Goal: Task Accomplishment & Management: Manage account settings

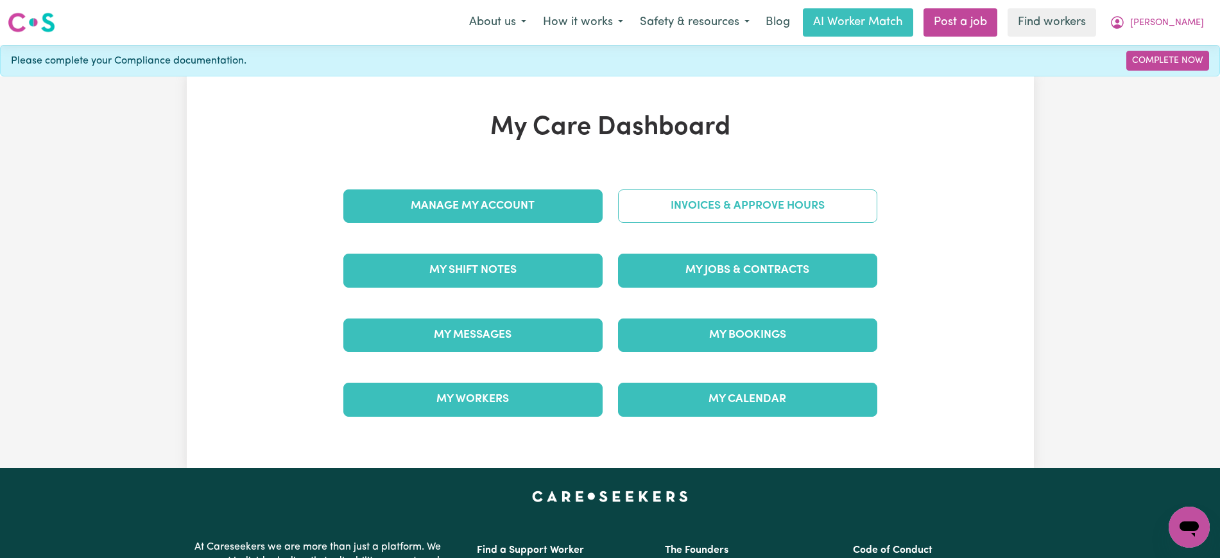
click at [783, 205] on link "Invoices & Approve Hours" at bounding box center [747, 205] width 259 height 33
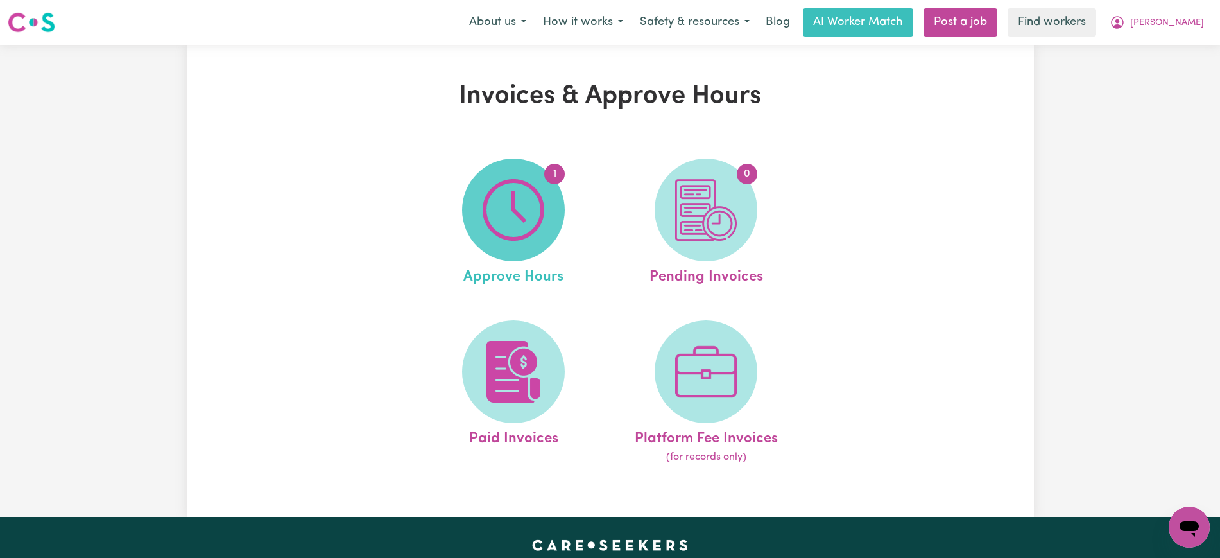
click at [497, 216] on img at bounding box center [514, 210] width 62 height 62
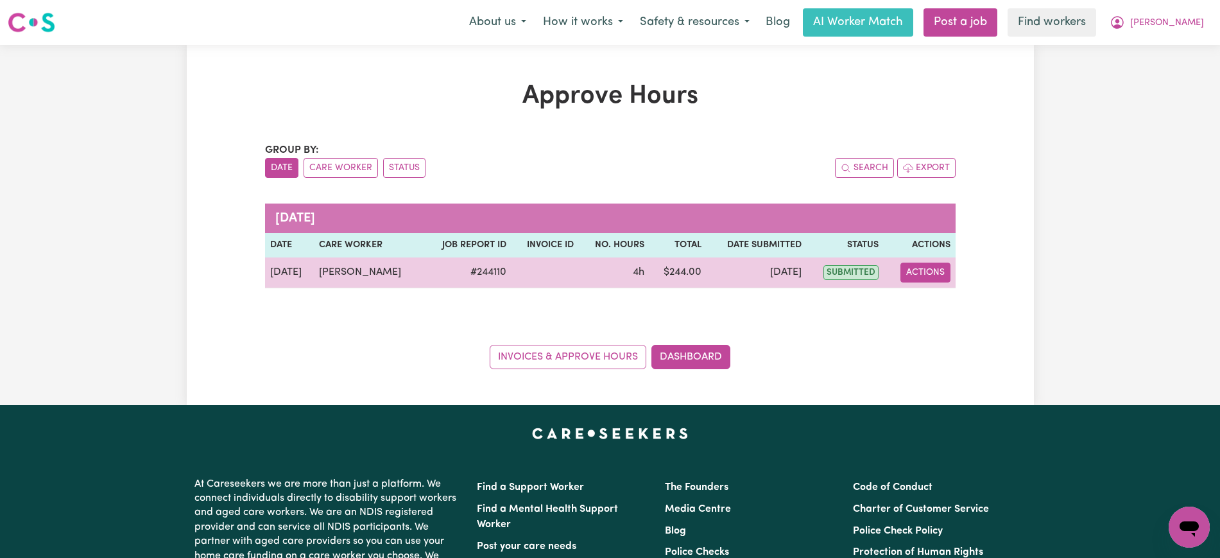
click at [941, 271] on button "Actions" at bounding box center [926, 273] width 50 height 20
click at [942, 303] on link "View Job Report" at bounding box center [958, 302] width 110 height 26
select select "pm"
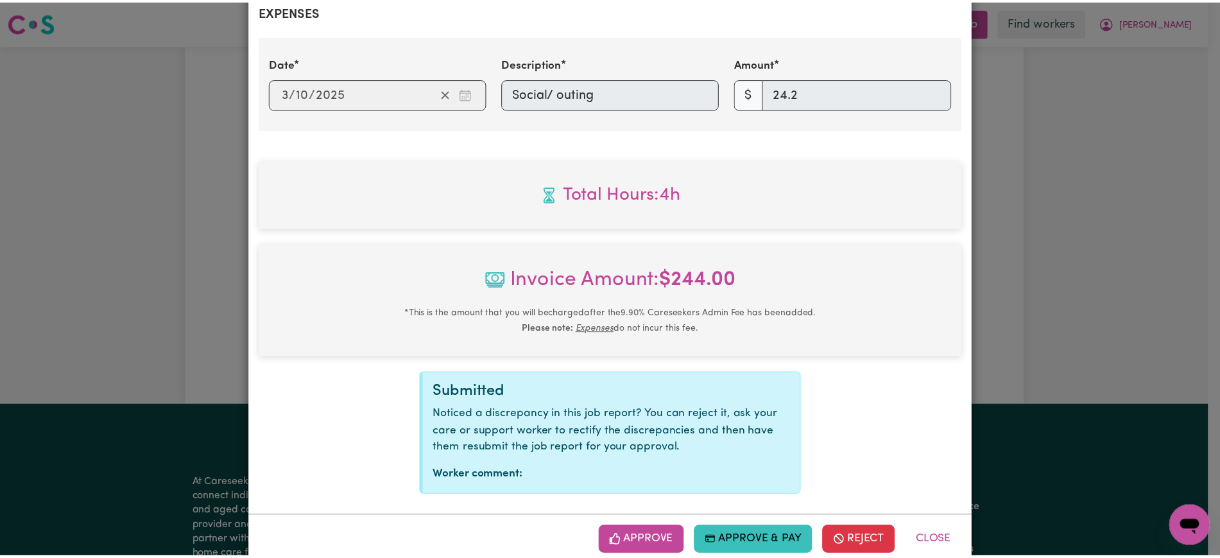
scroll to position [511, 0]
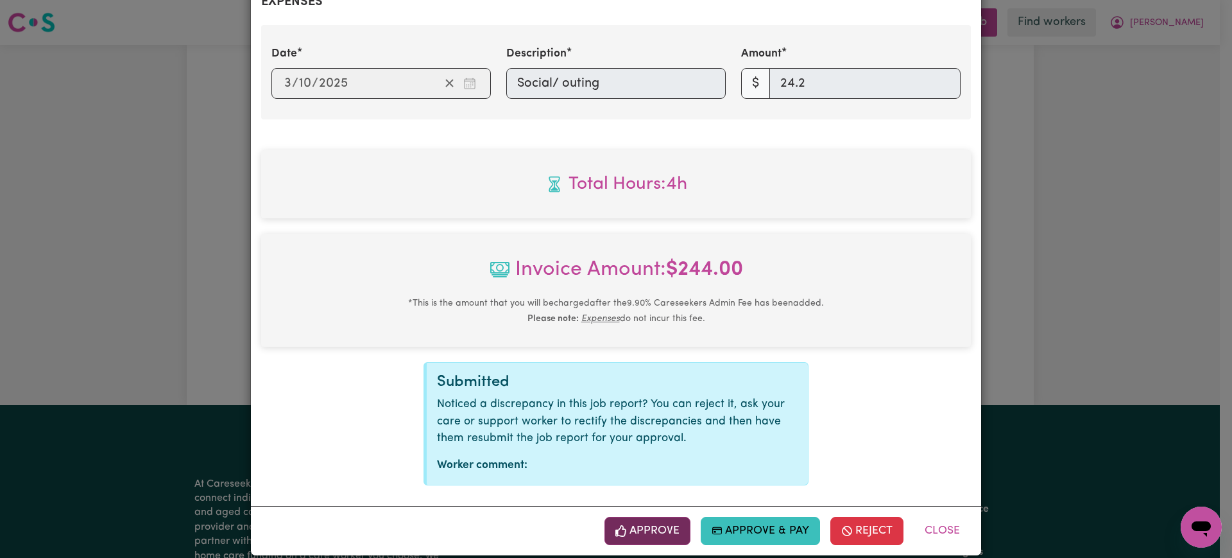
click at [657, 517] on button "Approve" at bounding box center [648, 531] width 86 height 28
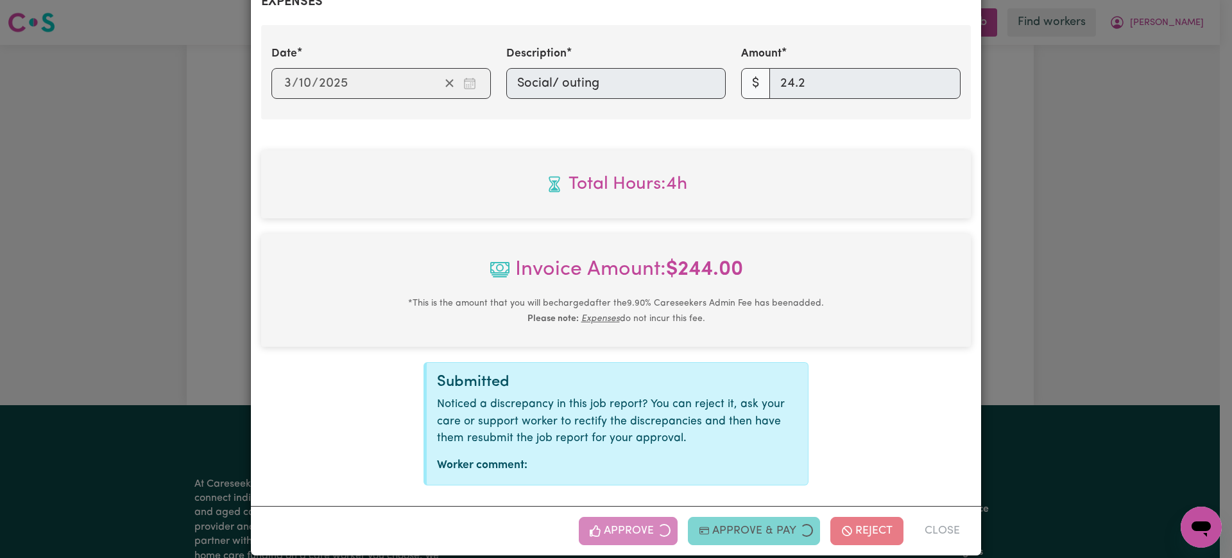
click at [1219, 248] on div "Job Report # 244110 - [PERSON_NAME] Summary Job report # 244110 Client name: [P…" at bounding box center [616, 279] width 1232 height 558
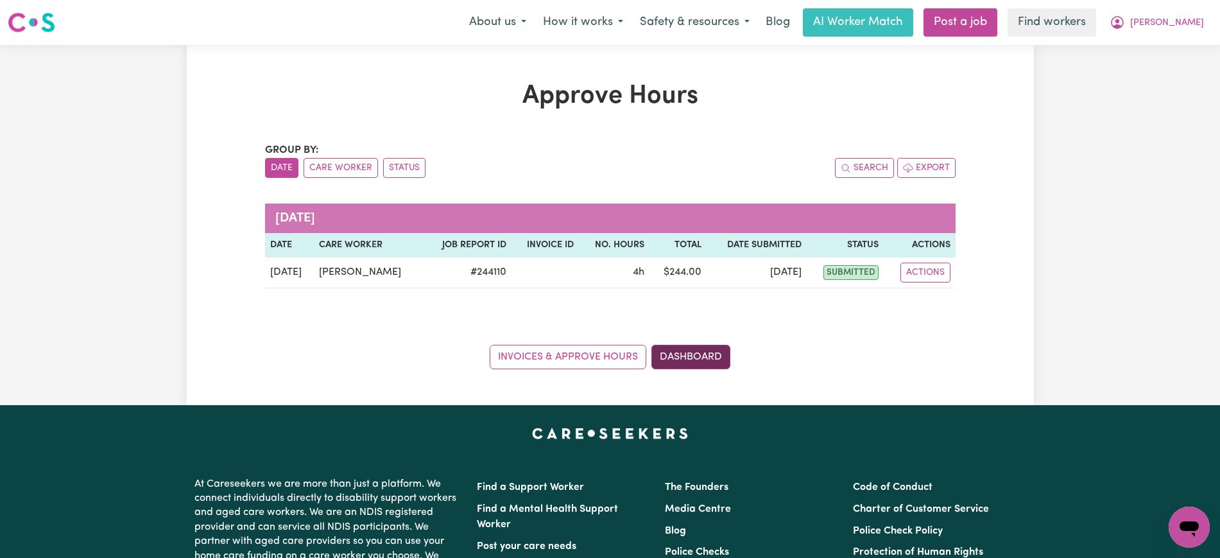
click at [702, 353] on link "Dashboard" at bounding box center [691, 357] width 79 height 24
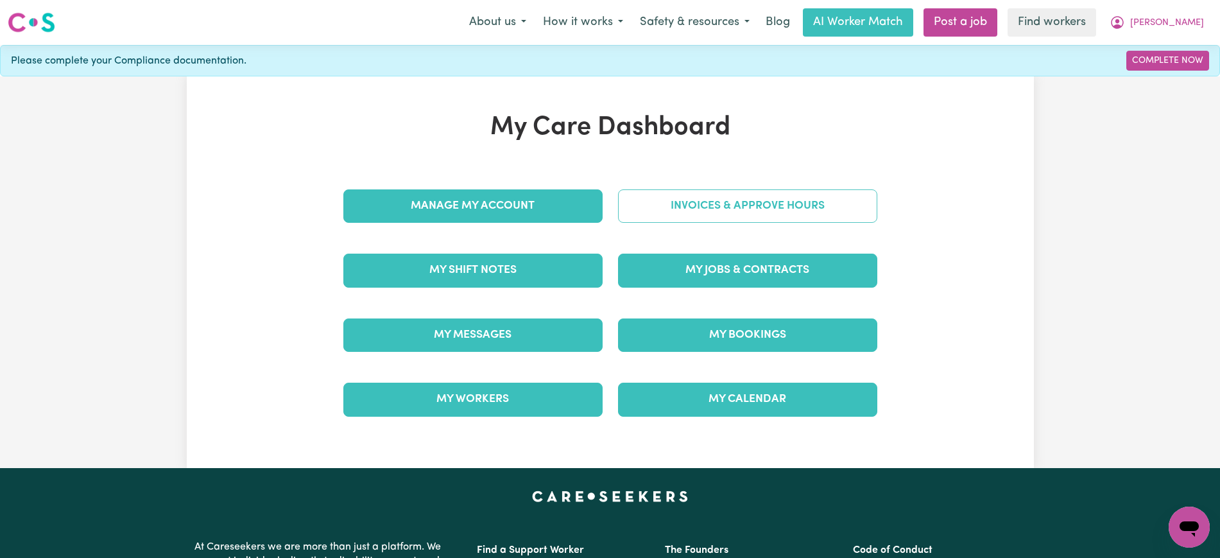
click at [721, 200] on link "Invoices & Approve Hours" at bounding box center [747, 205] width 259 height 33
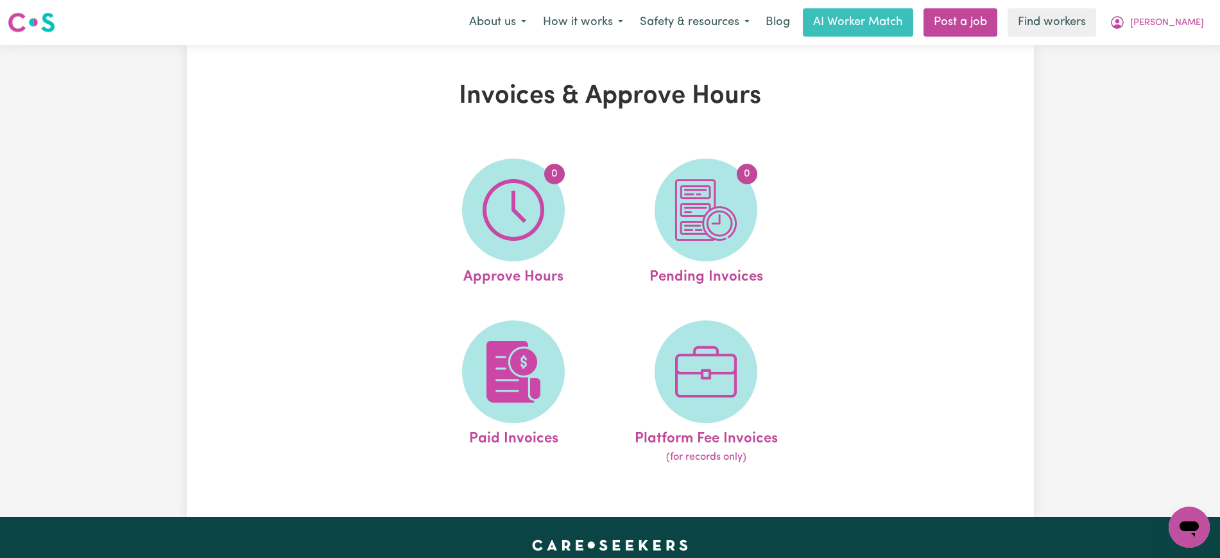
click at [727, 220] on img at bounding box center [706, 210] width 62 height 62
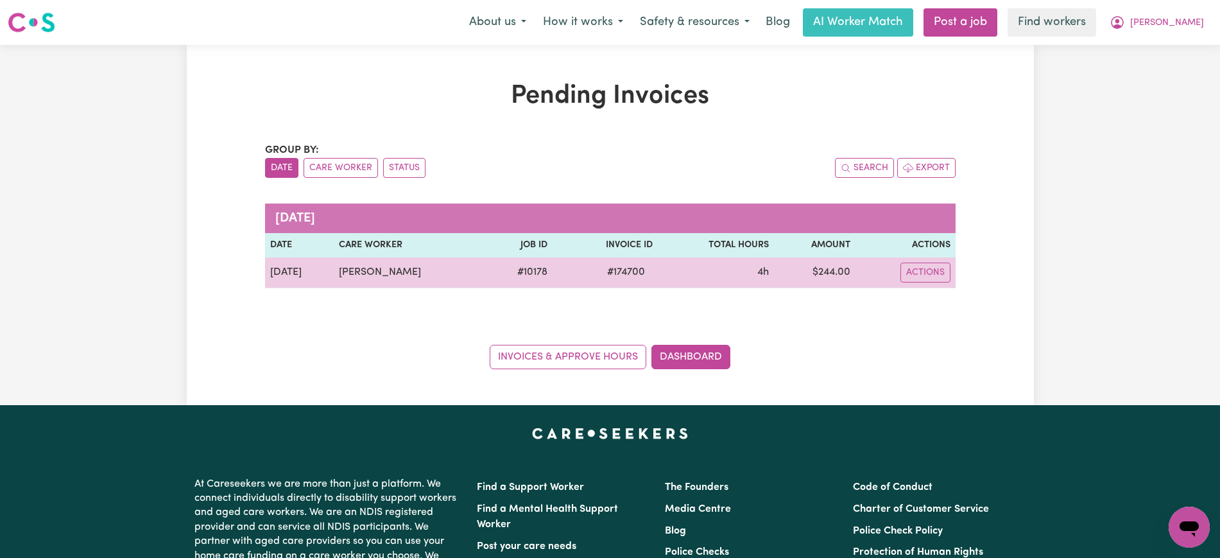
click at [607, 275] on span "# 174700" at bounding box center [626, 271] width 53 height 15
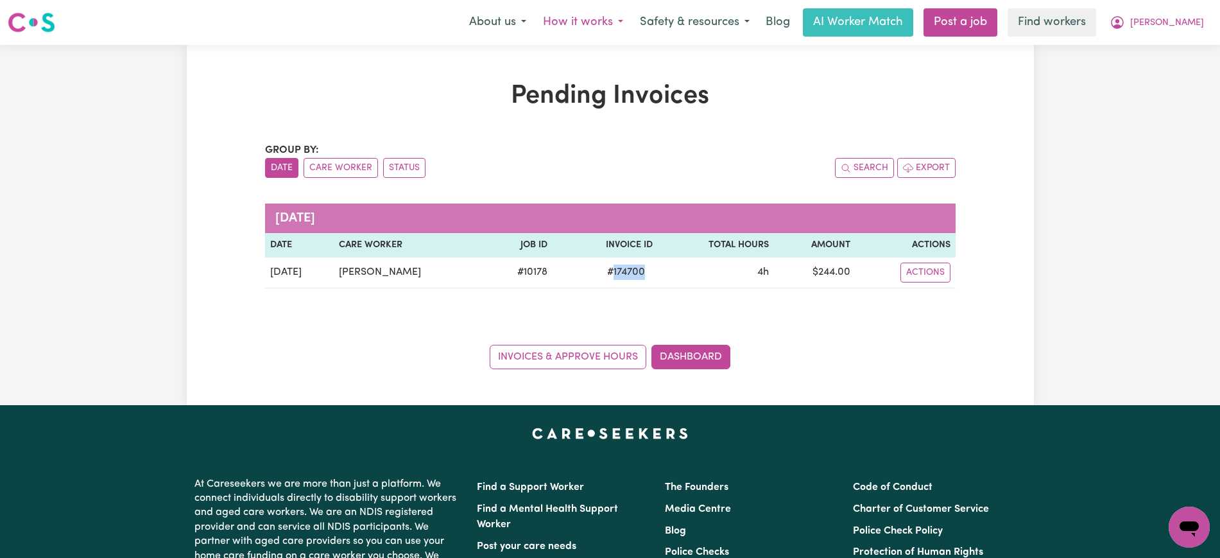
copy span "174700"
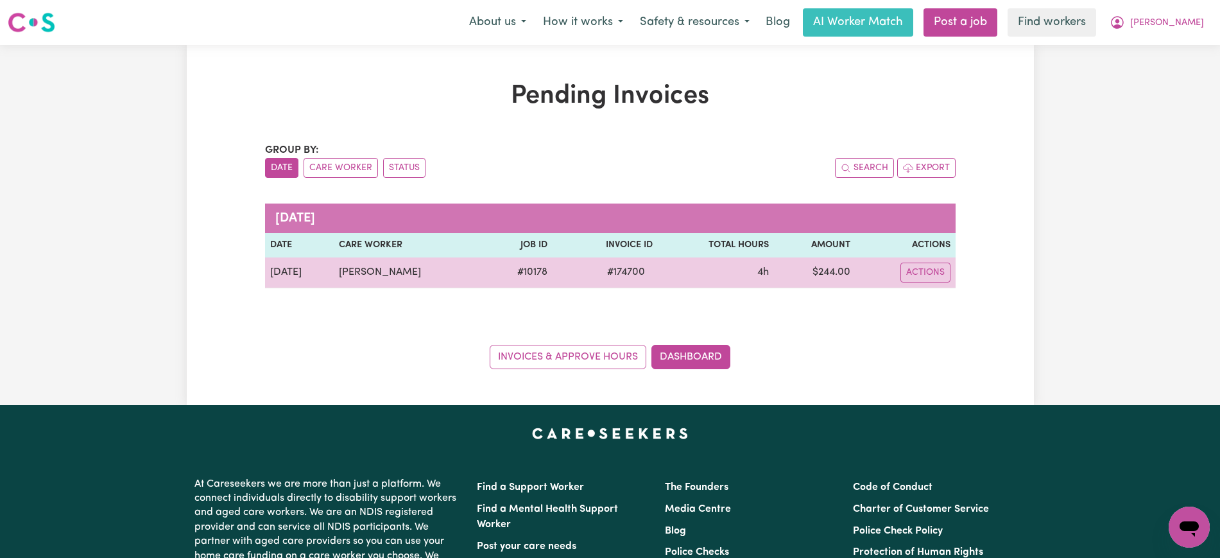
click at [820, 279] on td "$ 244.00" at bounding box center [815, 272] width 82 height 31
drag, startPoint x: 820, startPoint y: 279, endPoint x: 826, endPoint y: 275, distance: 7.2
click at [820, 278] on td "$ 244.00" at bounding box center [815, 272] width 82 height 31
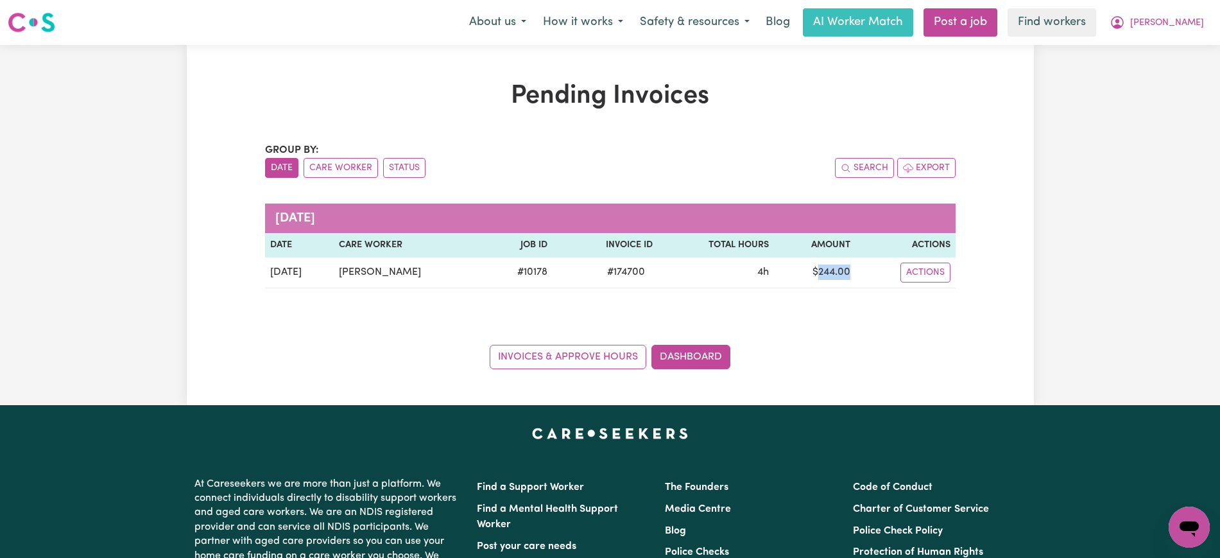
copy td "244.00"
click at [1187, 19] on span "[PERSON_NAME]" at bounding box center [1167, 23] width 74 height 14
click at [1167, 74] on link "Logout" at bounding box center [1160, 74] width 101 height 24
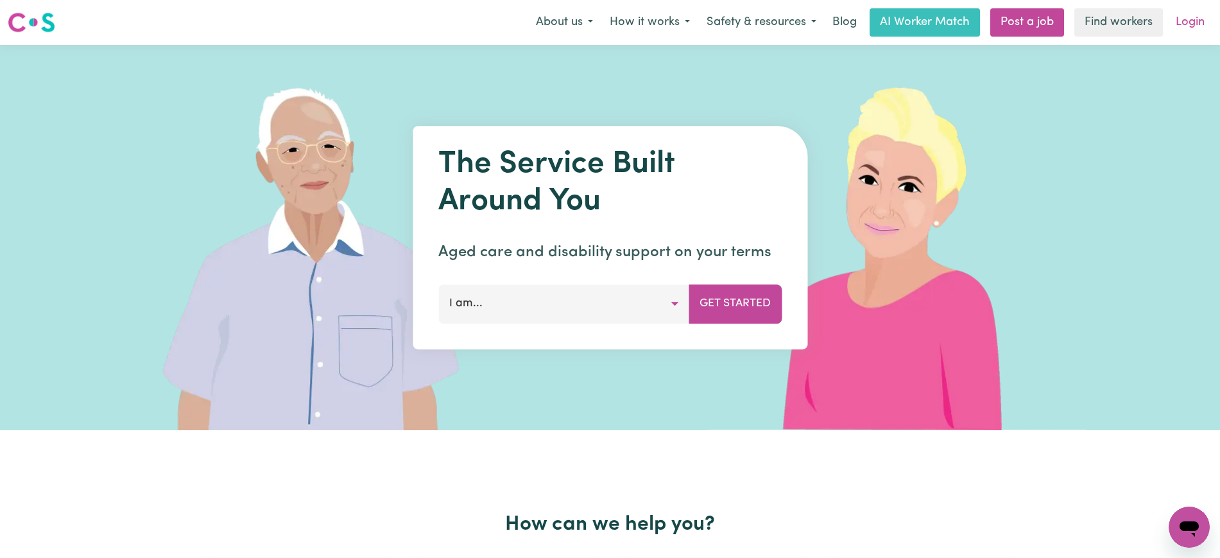
click at [1200, 25] on link "Login" at bounding box center [1190, 22] width 44 height 28
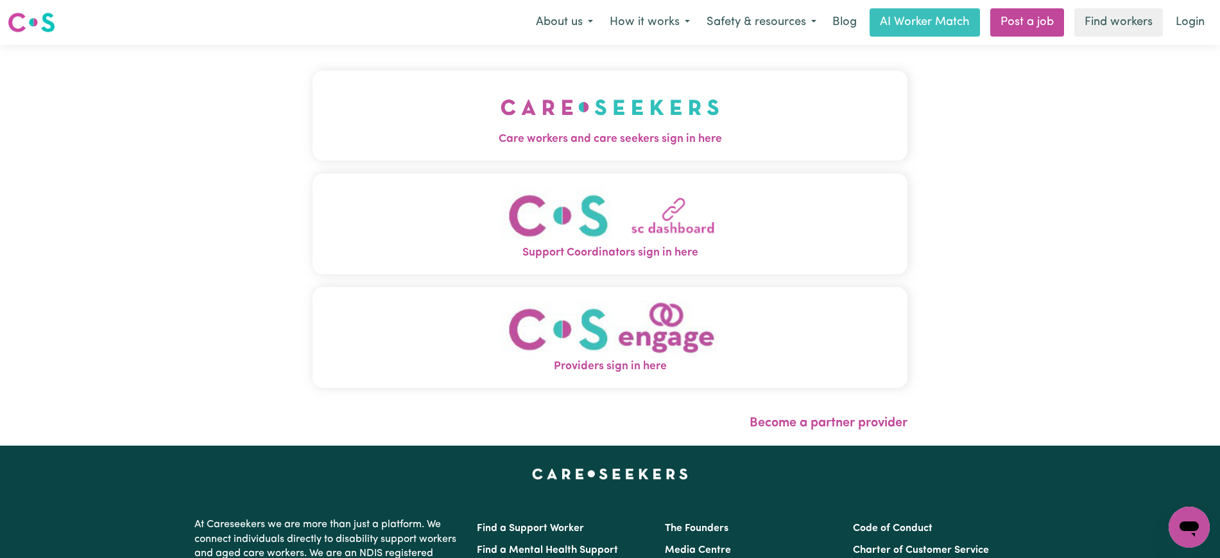
click at [567, 128] on img "Care workers and care seekers sign in here" at bounding box center [610, 106] width 219 height 47
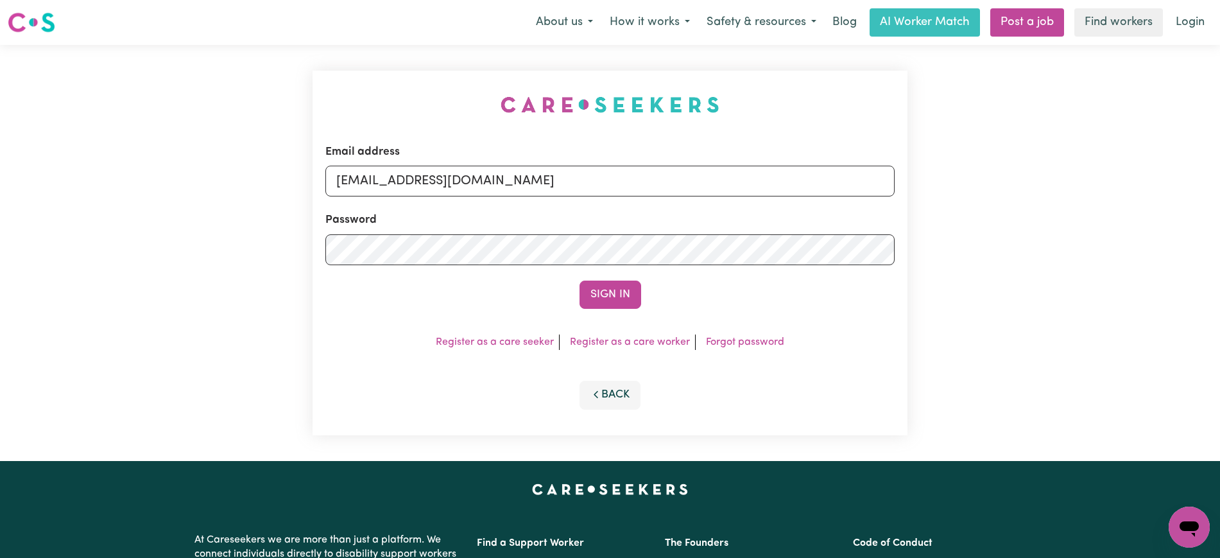
click at [273, 74] on div "Email address [EMAIL_ADDRESS][DOMAIN_NAME] Password Sign In Register as a care …" at bounding box center [610, 253] width 1220 height 416
drag, startPoint x: 413, startPoint y: 184, endPoint x: 1057, endPoint y: 193, distance: 643.2
click at [1057, 193] on div "Email address [EMAIL_ADDRESS][DOMAIN_NAME] Password Sign In Register as a care …" at bounding box center [610, 253] width 1220 height 416
type input "[EMAIL_ADDRESS][DOMAIN_NAME]"
click at [580, 281] on button "Sign In" at bounding box center [611, 295] width 62 height 28
